Goal: Complete application form

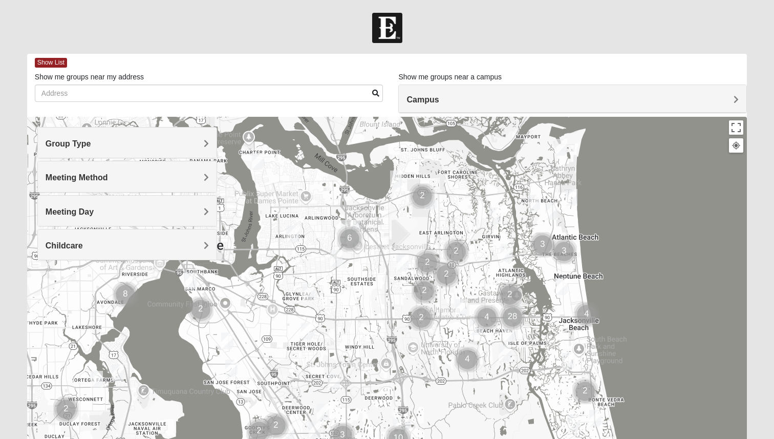
drag, startPoint x: 267, startPoint y: 299, endPoint x: 393, endPoint y: 296, distance: 126.1
click at [393, 297] on div at bounding box center [387, 322] width 720 height 410
click at [128, 287] on img "Cluster of 8 groups" at bounding box center [126, 294] width 26 height 26
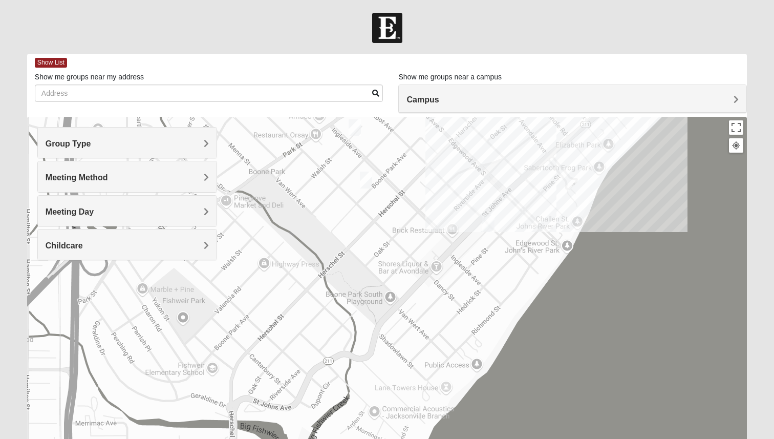
drag, startPoint x: 247, startPoint y: 408, endPoint x: 413, endPoint y: 193, distance: 271.4
click at [413, 193] on div "To navigate, press the arrow keys." at bounding box center [387, 322] width 720 height 410
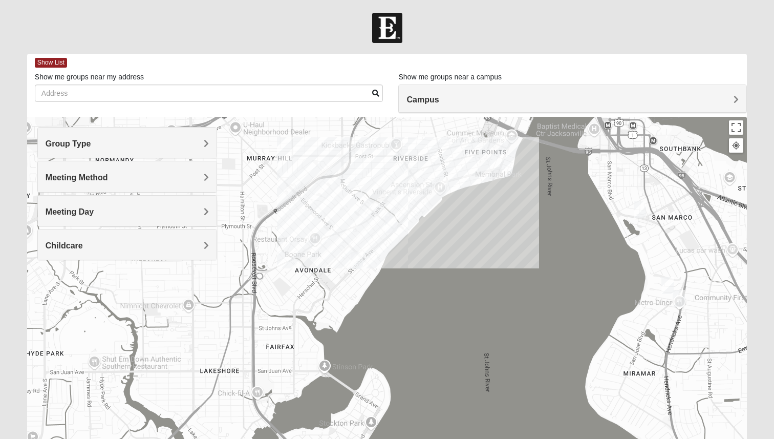
drag, startPoint x: 289, startPoint y: 365, endPoint x: 281, endPoint y: 303, distance: 63.1
click at [281, 303] on div "To navigate, press the arrow keys." at bounding box center [387, 322] width 720 height 410
click at [357, 262] on img "Womens Elksnis 32205" at bounding box center [357, 260] width 12 height 17
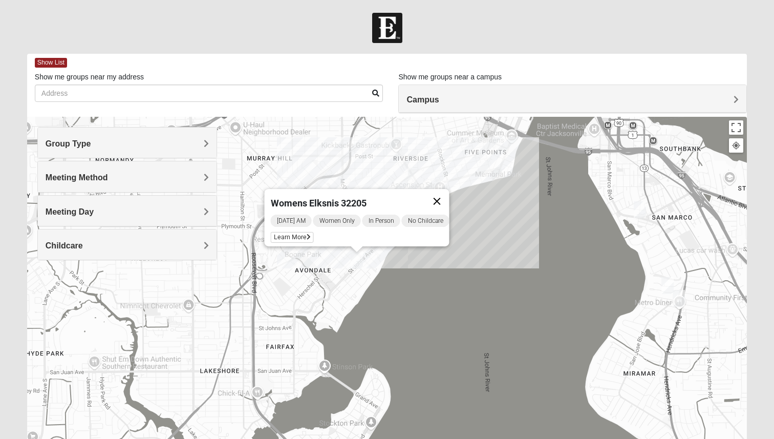
click at [449, 190] on button "Close" at bounding box center [437, 201] width 25 height 25
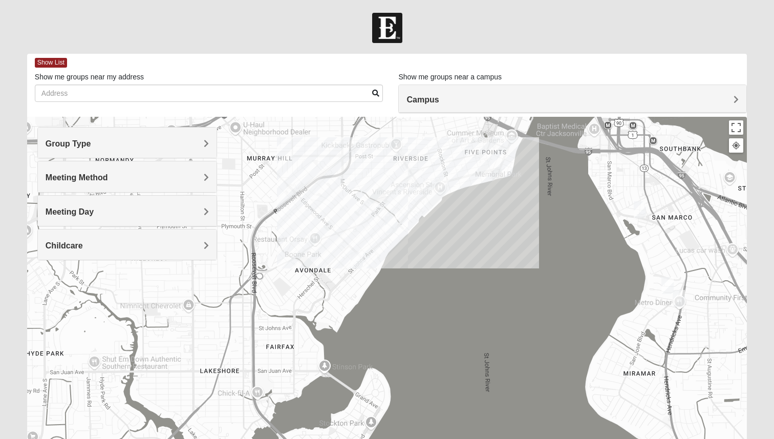
click at [326, 248] on div "To navigate, press the arrow keys." at bounding box center [387, 322] width 720 height 410
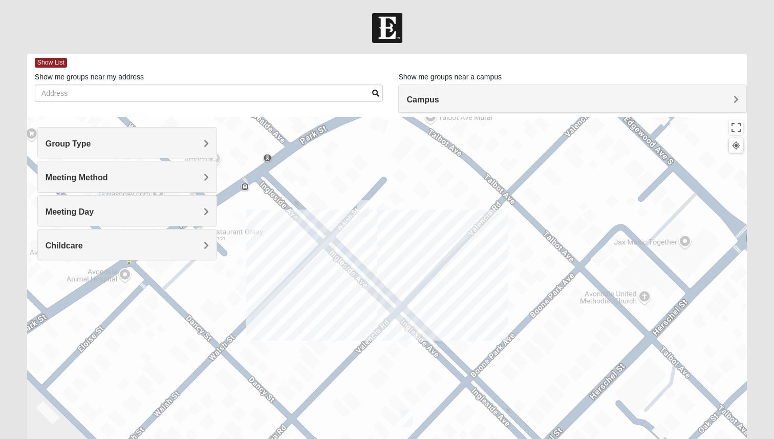
click at [408, 418] on img "Mens Duncil 32205" at bounding box center [407, 418] width 12 height 17
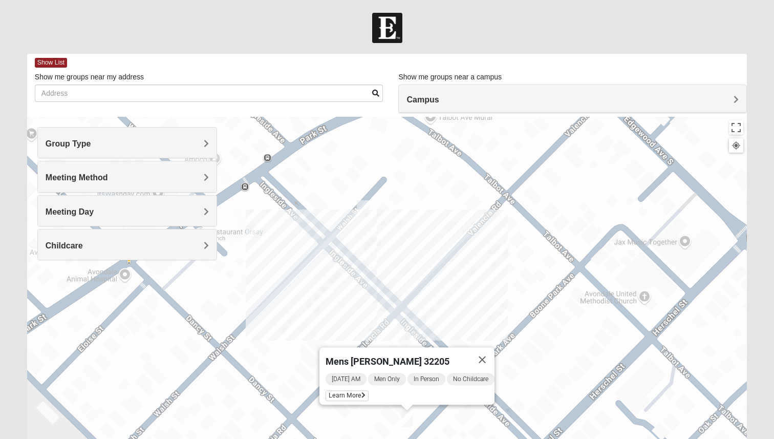
click at [365, 206] on img "Womens Ventura 32205" at bounding box center [363, 208] width 12 height 17
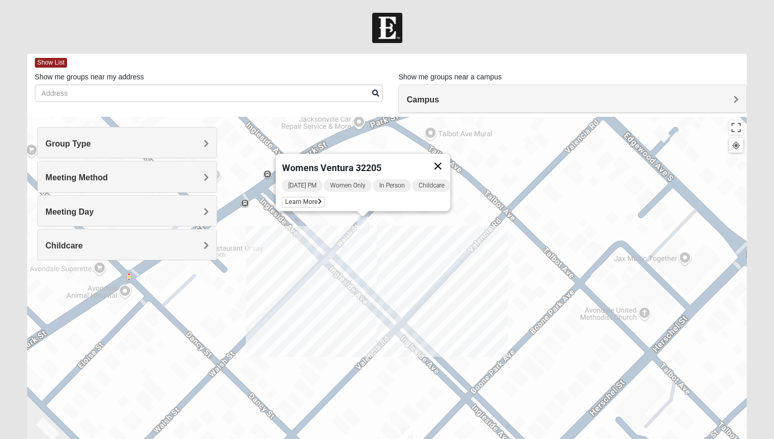
click at [450, 156] on button "Close" at bounding box center [438, 166] width 25 height 25
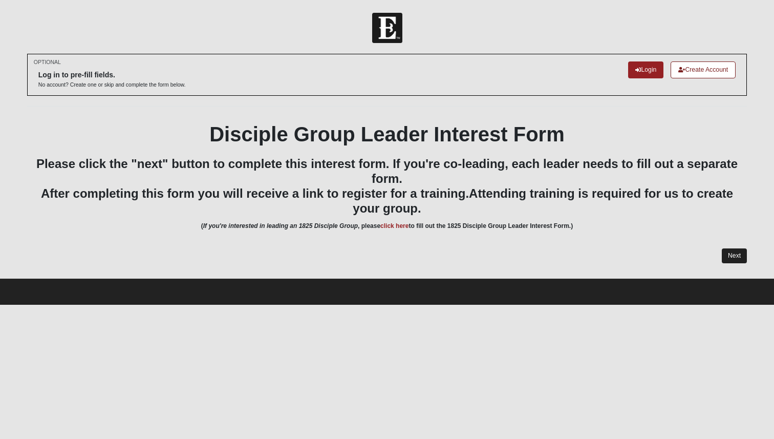
click at [738, 257] on link "Next" at bounding box center [734, 255] width 25 height 15
